Goal: Find specific page/section: Find specific page/section

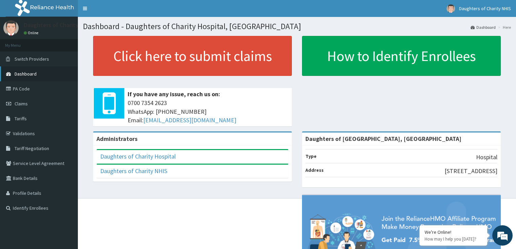
click at [40, 75] on link "Dashboard" at bounding box center [39, 73] width 78 height 15
click at [36, 135] on link "Validations" at bounding box center [39, 133] width 78 height 15
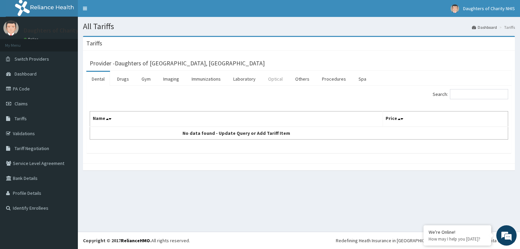
click at [282, 75] on link "Optical" at bounding box center [275, 79] width 25 height 14
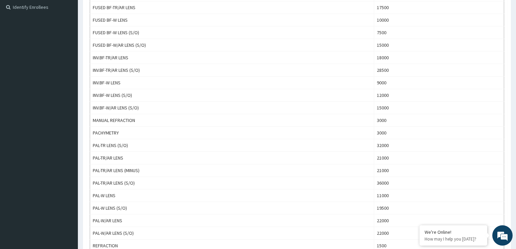
scroll to position [196, 0]
